Goal: Transaction & Acquisition: Purchase product/service

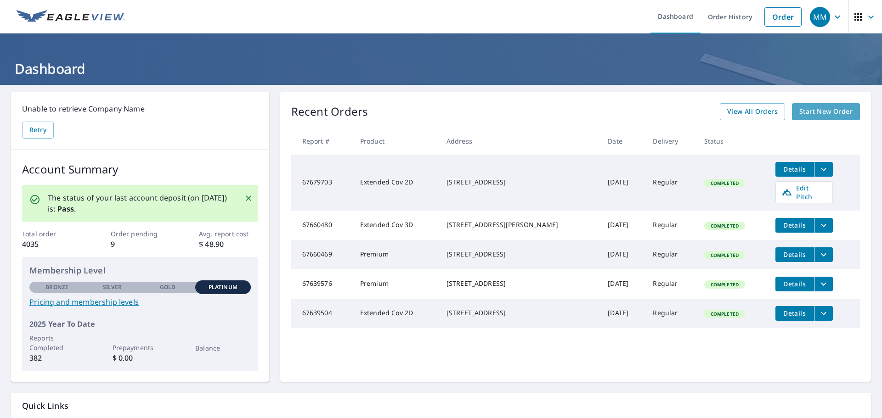
click at [843, 103] on link "Start New Order" at bounding box center [826, 111] width 68 height 17
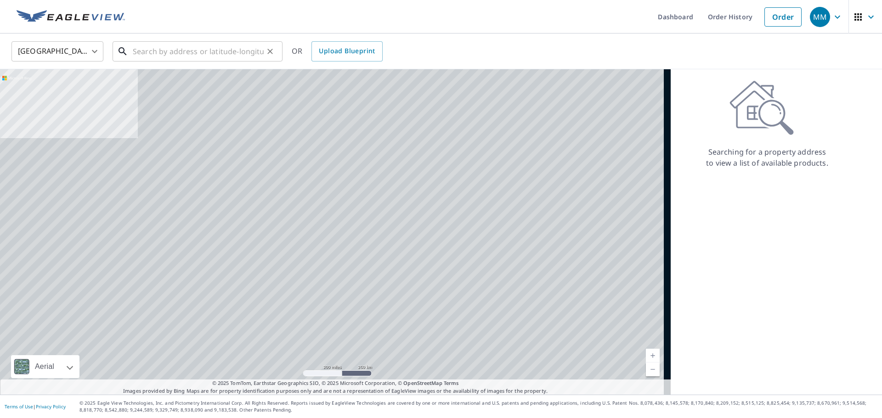
click at [220, 40] on input "text" at bounding box center [198, 52] width 131 height 26
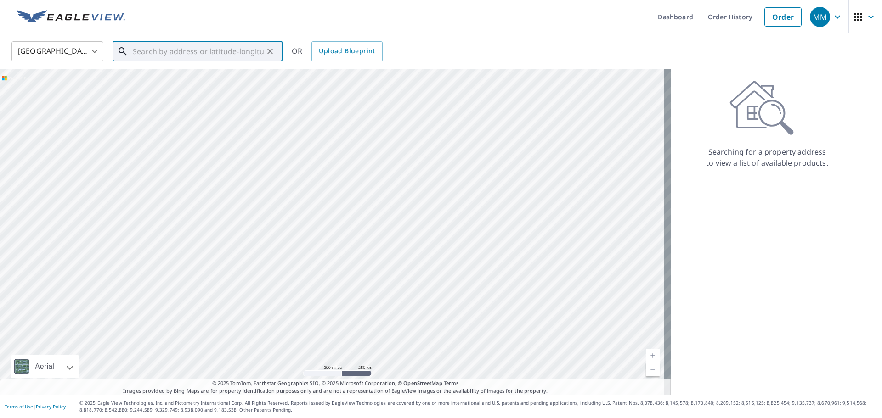
paste input "[STREET_ADDRESS][PERSON_NAME]"
click at [190, 89] on p "[GEOGRAPHIC_DATA]" at bounding box center [203, 88] width 144 height 9
type input "[STREET_ADDRESS][PERSON_NAME]"
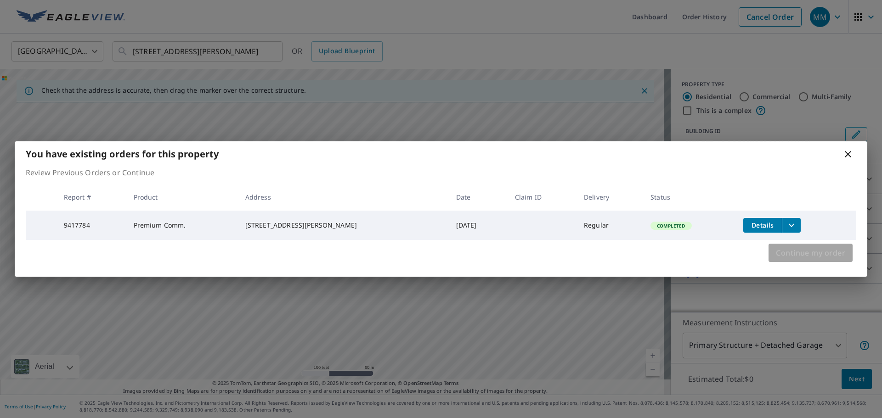
click at [812, 255] on span "Continue my order" at bounding box center [810, 253] width 69 height 13
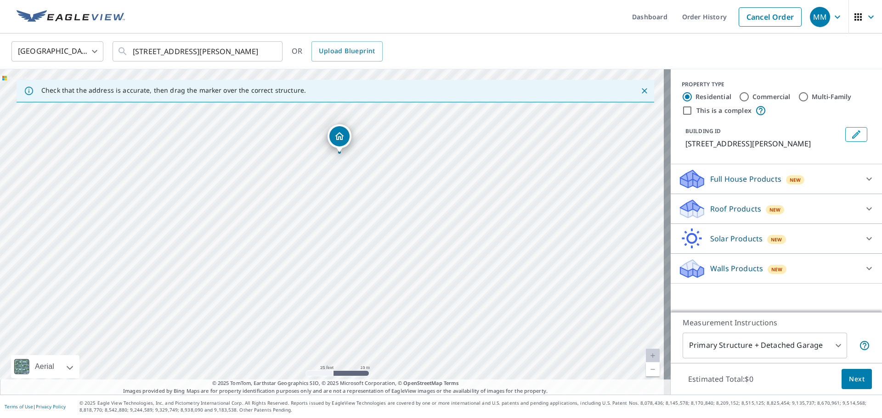
click at [753, 201] on div "Roof Products New" at bounding box center [768, 209] width 180 height 22
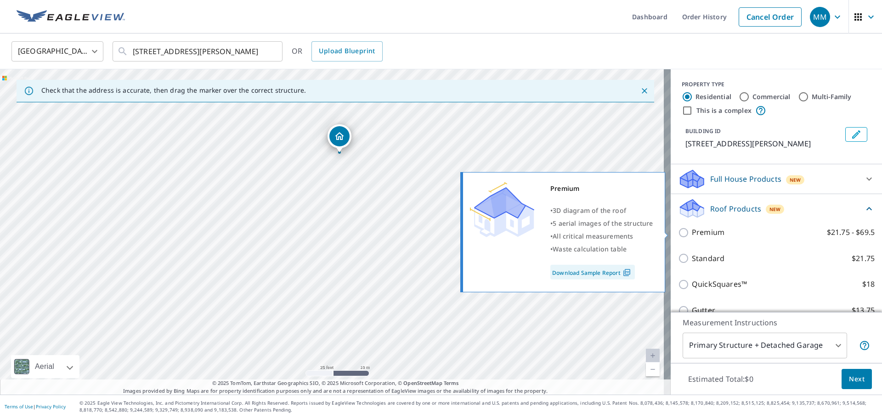
click at [703, 235] on p "Premium" at bounding box center [708, 232] width 33 height 11
click at [692, 235] on input "Premium $21.75 - $69.5" at bounding box center [685, 232] width 14 height 11
checkbox input "true"
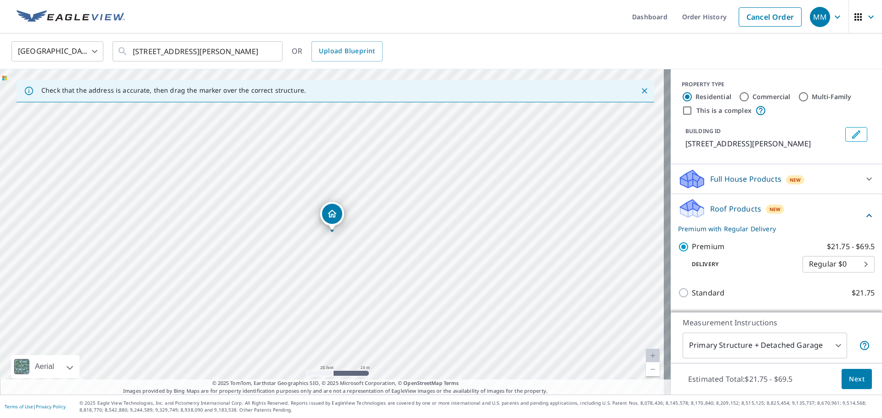
click at [852, 378] on span "Next" at bounding box center [857, 379] width 16 height 11
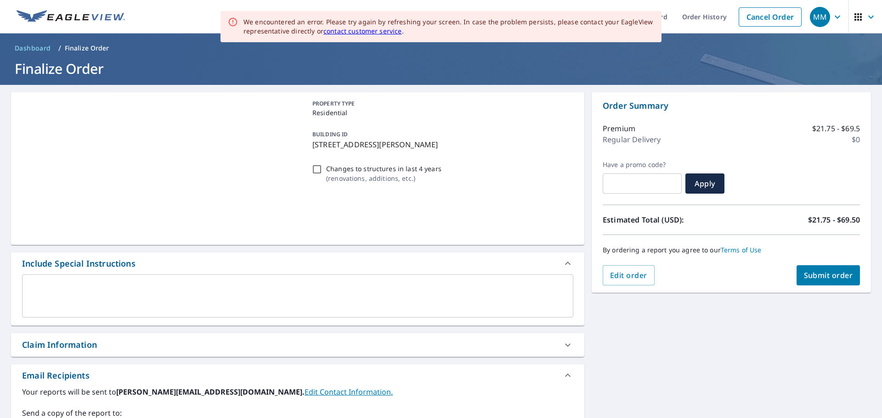
click at [812, 276] on span "Submit order" at bounding box center [828, 276] width 49 height 10
checkbox input "true"
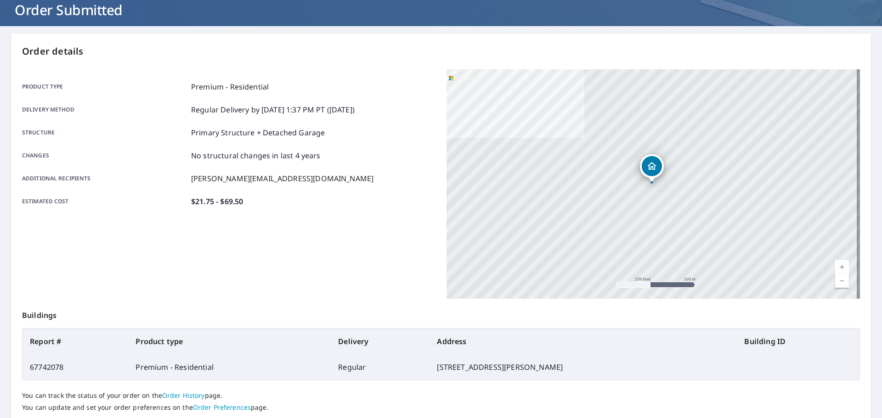
scroll to position [122, 0]
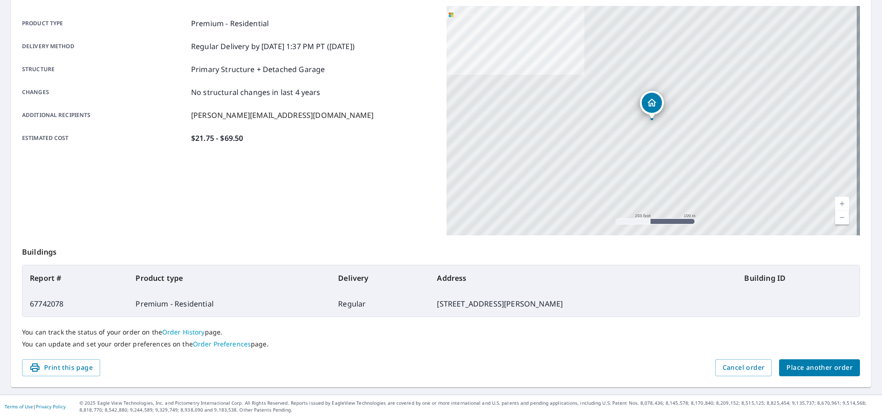
click at [828, 373] on span "Place another order" at bounding box center [819, 367] width 66 height 11
